Goal: Transaction & Acquisition: Obtain resource

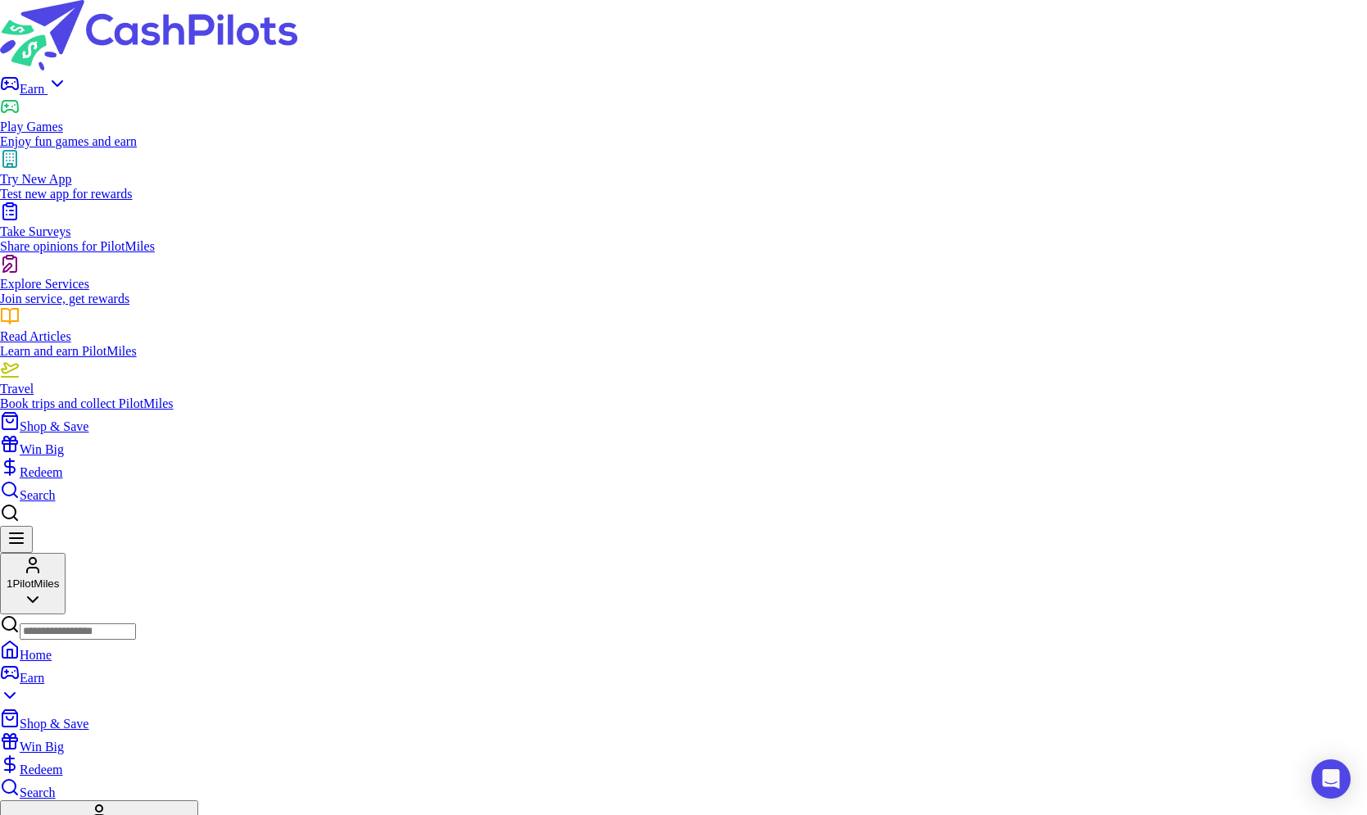
click at [260, 22] on img at bounding box center [148, 35] width 297 height 70
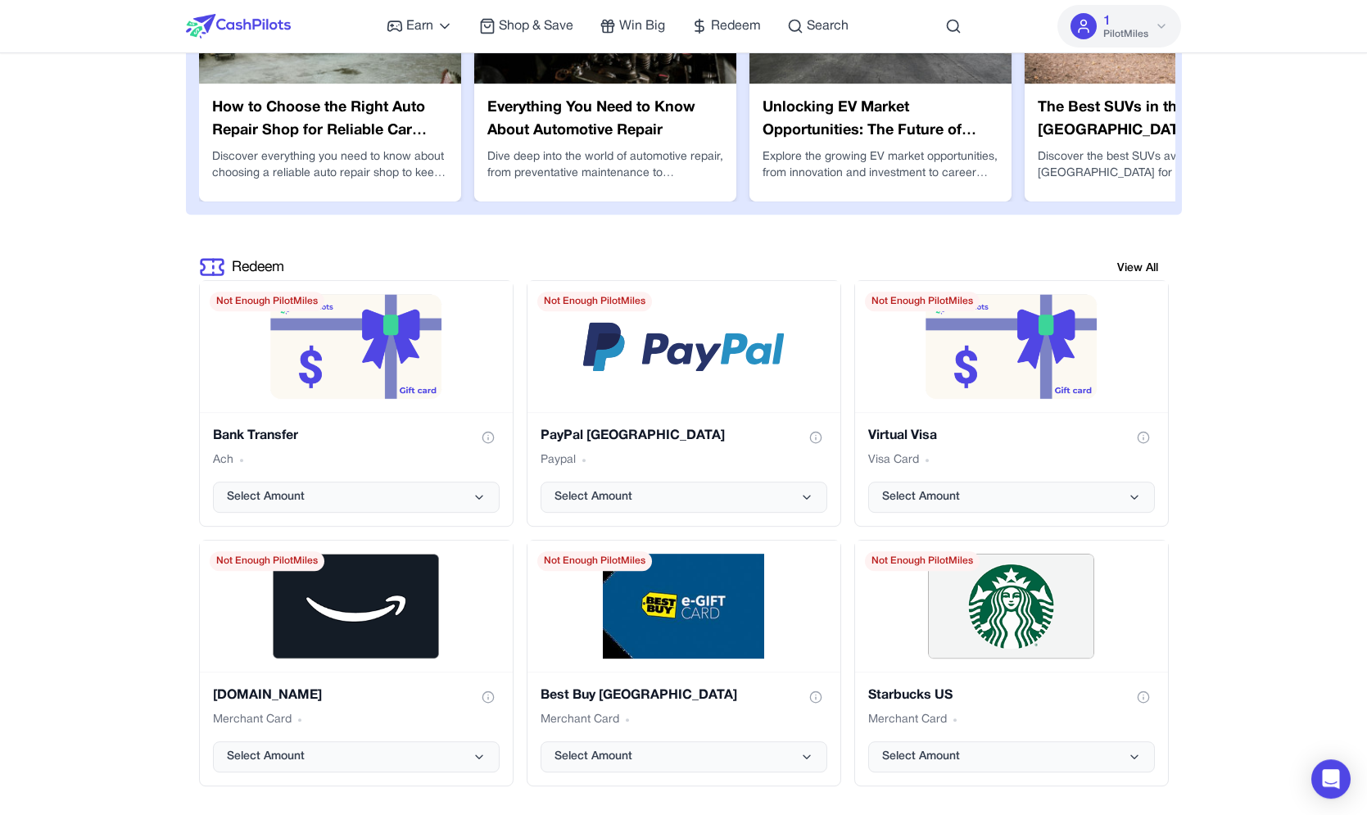
scroll to position [3428, 0]
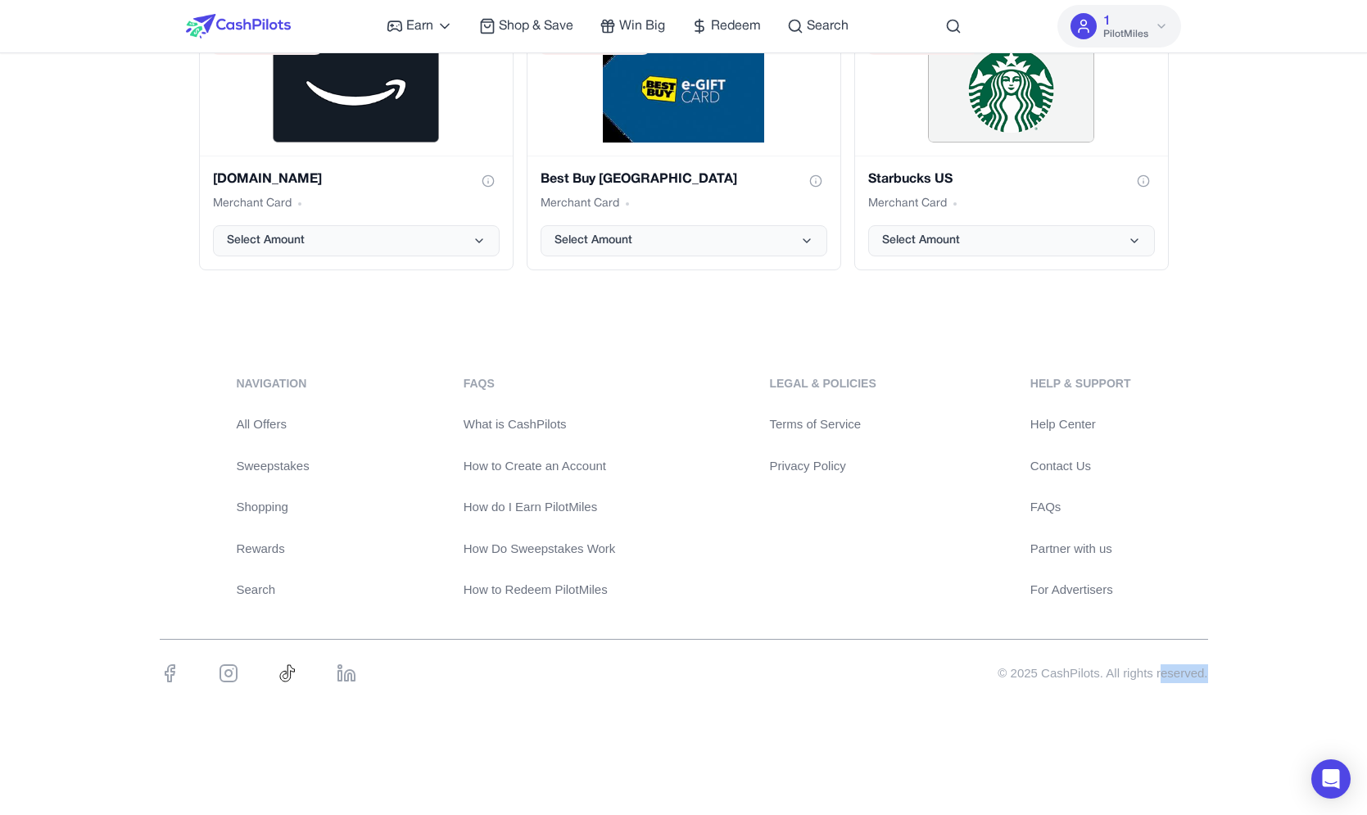
drag, startPoint x: 1216, startPoint y: 662, endPoint x: 1227, endPoint y: 662, distance: 10.7
click at [1227, 662] on div "navigation All Offers Sweepstakes Shopping Rewards Search FAQs What is CashPilo…" at bounding box center [683, 538] width 1367 height 405
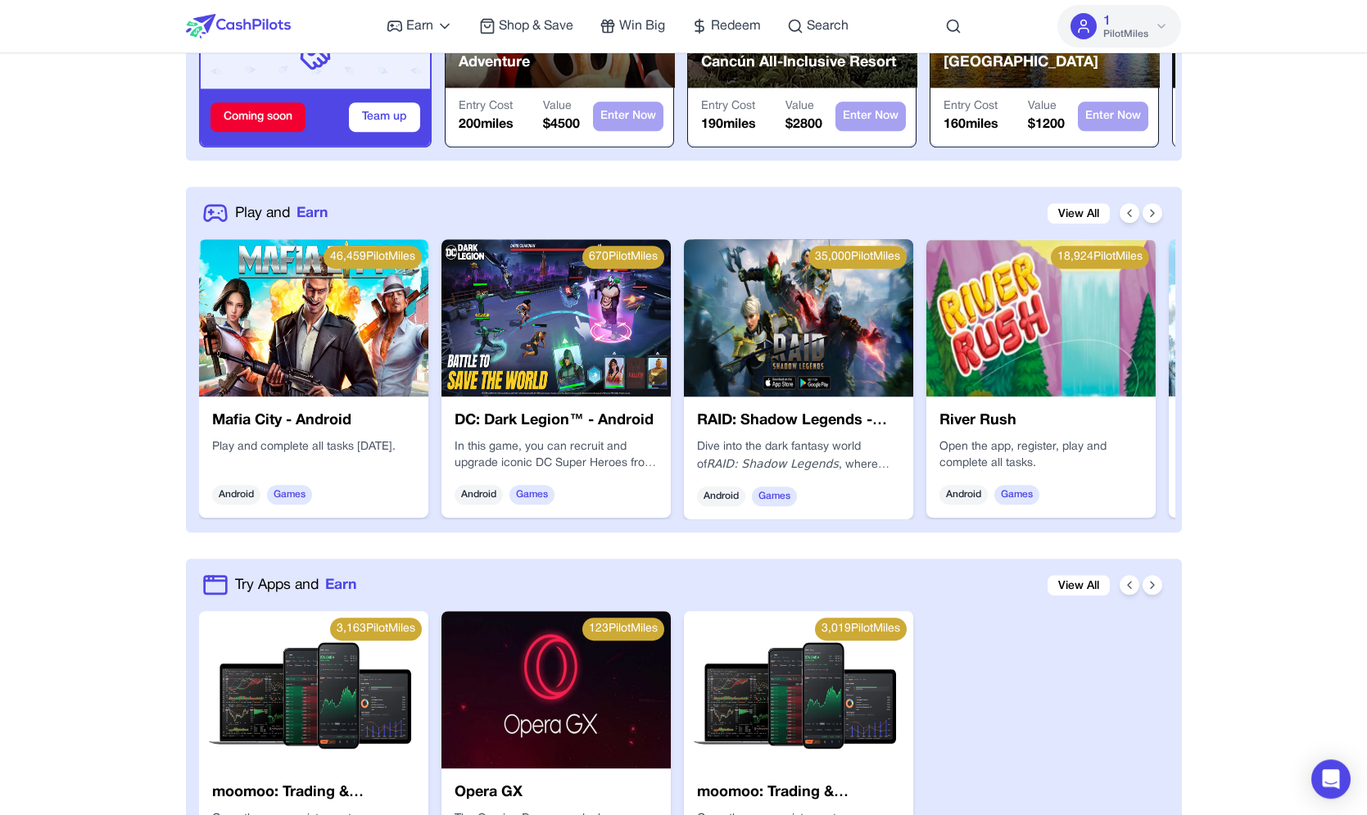
scroll to position [0, 0]
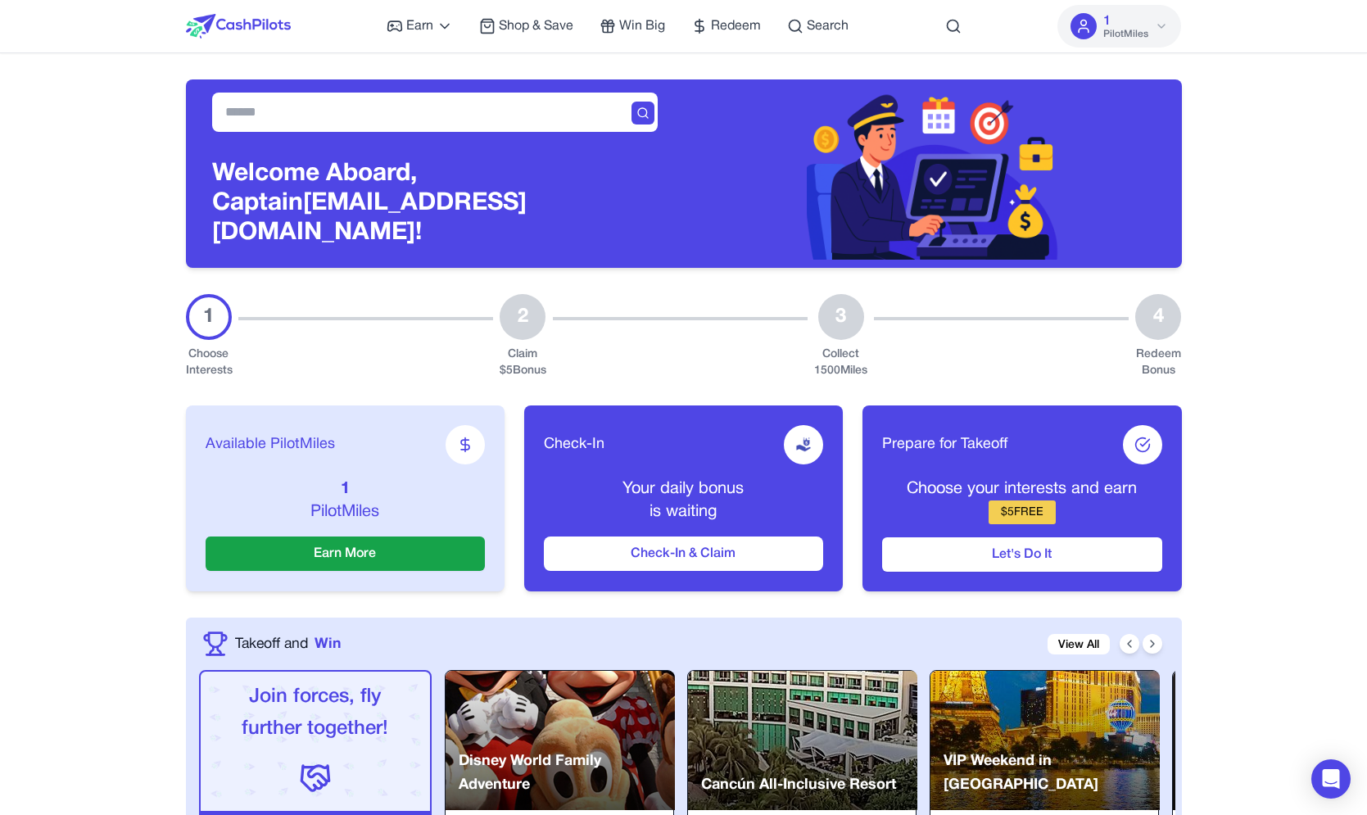
click at [679, 29] on div "Earn Play Games Enjoy fun games and earn Try New App Test new app for rewards T…" at bounding box center [618, 26] width 462 height 52
click at [734, 29] on span "Redeem" at bounding box center [736, 26] width 50 height 20
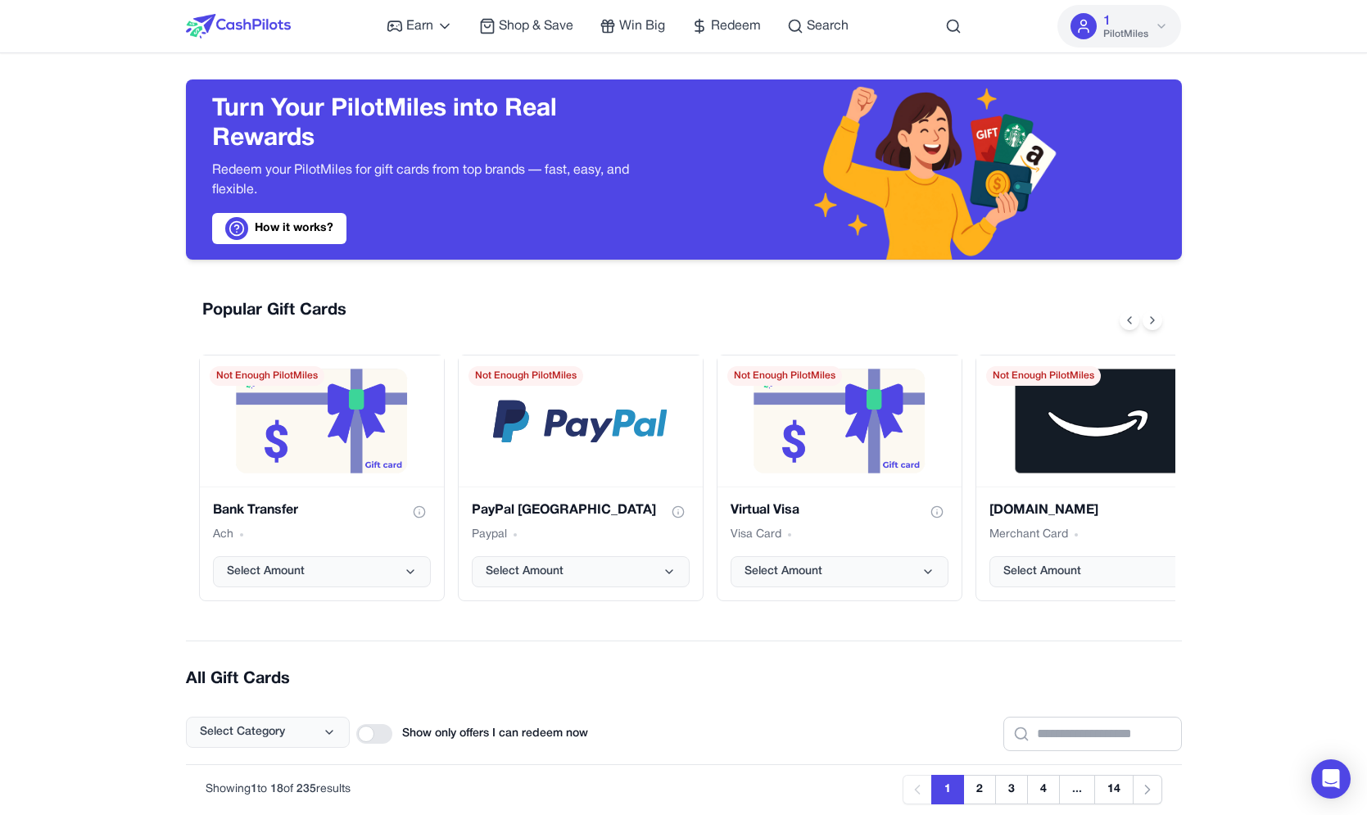
click at [216, 20] on img at bounding box center [238, 26] width 105 height 25
